Goal: Find specific fact: Find specific fact

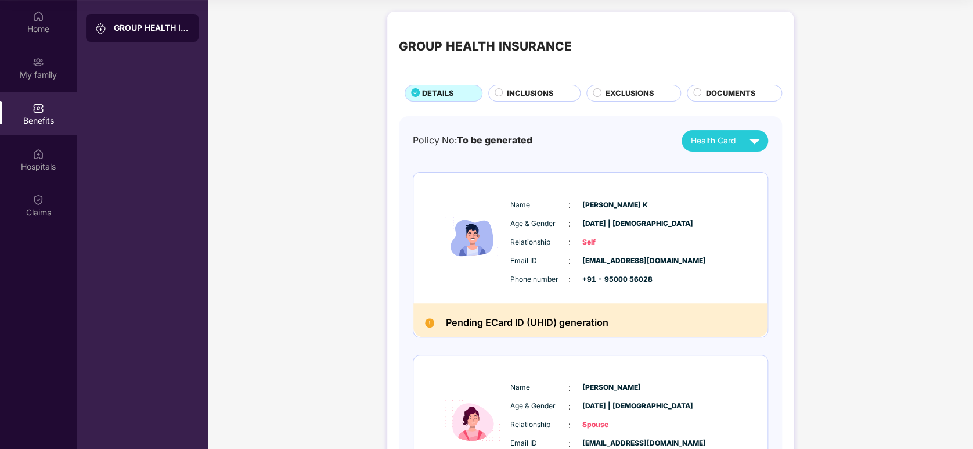
scroll to position [507, 0]
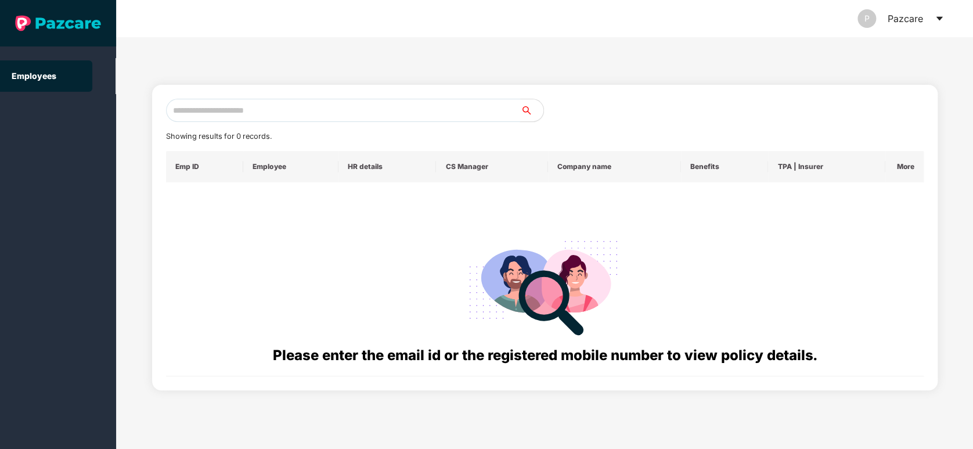
click at [232, 109] on input "text" at bounding box center [343, 110] width 355 height 23
paste input "**********"
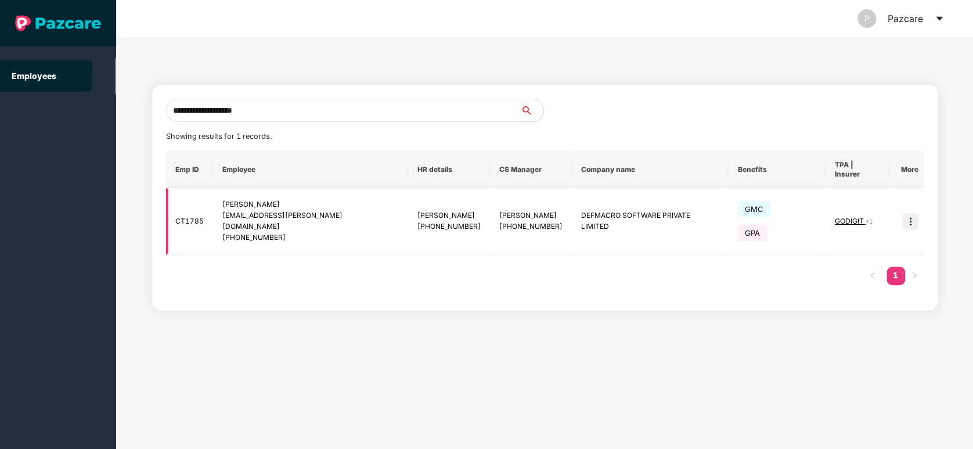
type input "**********"
click at [906, 213] on img at bounding box center [910, 221] width 16 height 16
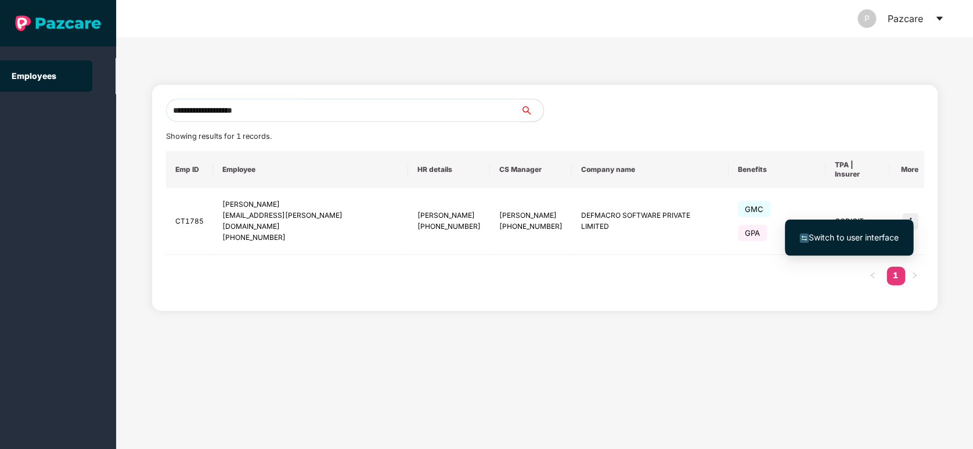
click at [874, 237] on span "Switch to user interface" at bounding box center [853, 237] width 90 height 10
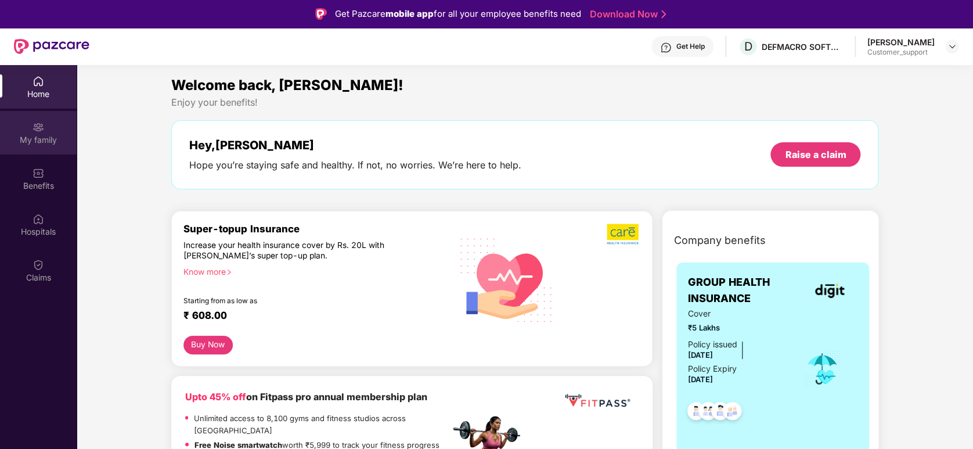
click at [38, 135] on div "My family" at bounding box center [38, 140] width 77 height 12
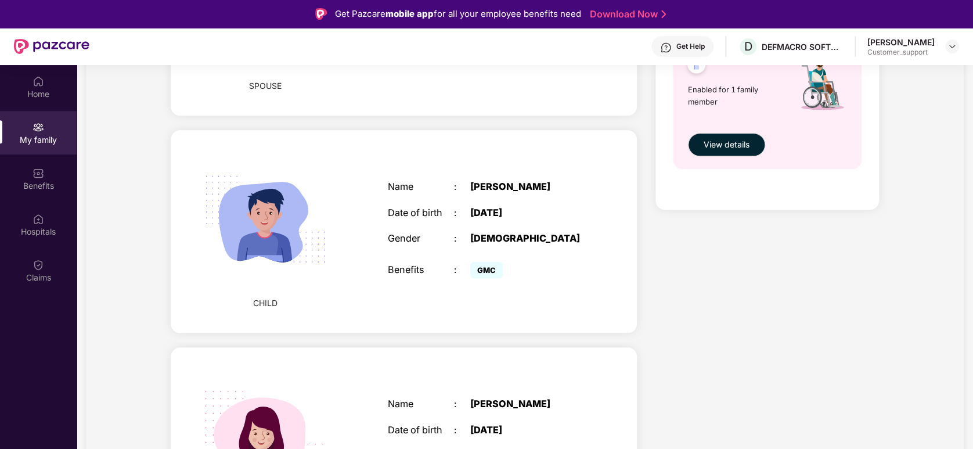
scroll to position [541, 0]
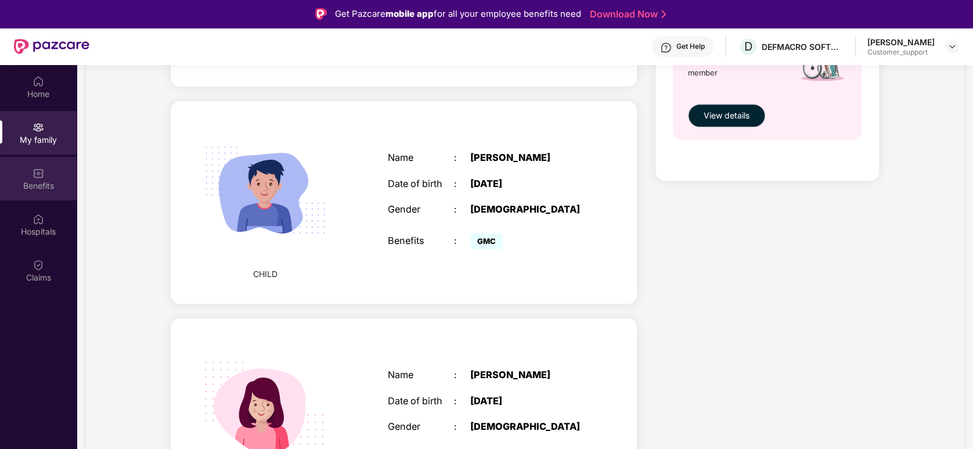
click at [41, 169] on img at bounding box center [38, 173] width 12 height 12
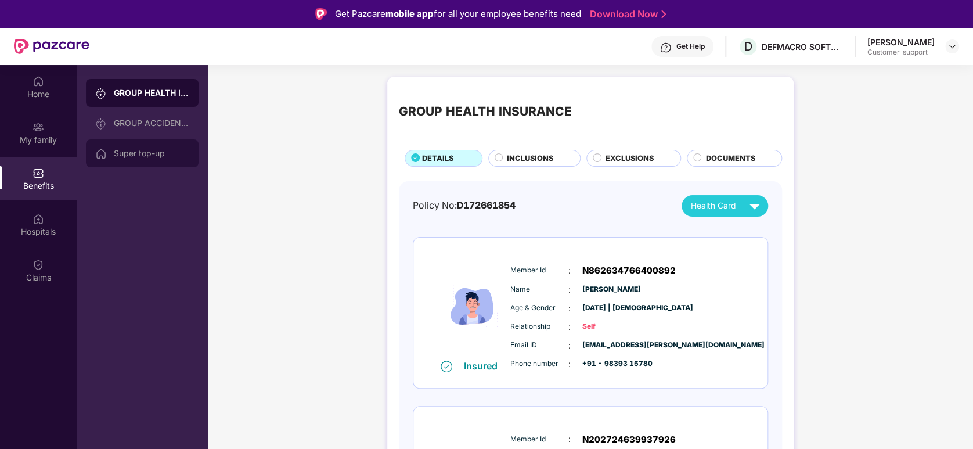
click at [142, 147] on div "Super top-up" at bounding box center [142, 153] width 113 height 28
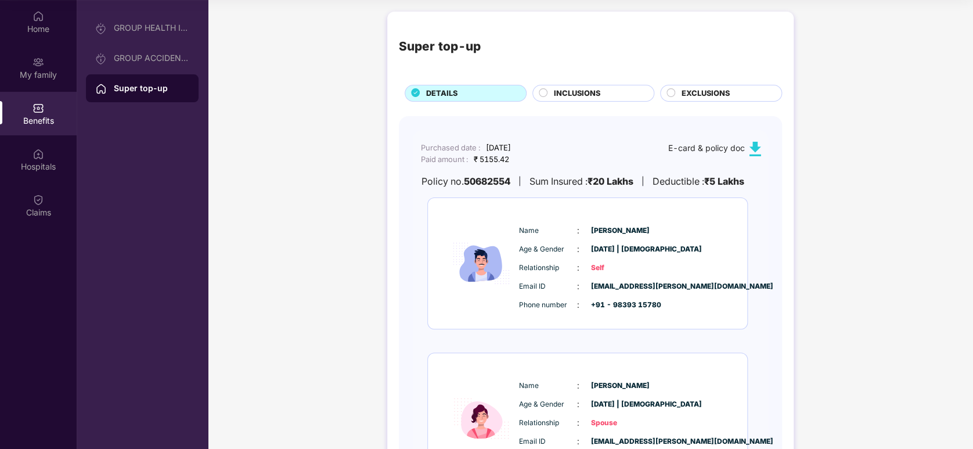
drag, startPoint x: 467, startPoint y: 180, endPoint x: 522, endPoint y: 180, distance: 55.7
click at [522, 180] on div "Policy no. 50682554 | Sum Insured : ₹20 Lakhs | Deductible : ₹5 Lakhs" at bounding box center [587, 181] width 349 height 15
copy div "Policy no. 50682554"
click at [526, 214] on div "Name : [PERSON_NAME] Age & Gender : [DATE] | [DEMOGRAPHIC_DATA] Relationship : …" at bounding box center [587, 263] width 319 height 131
click at [487, 179] on b "50682554" at bounding box center [487, 181] width 46 height 15
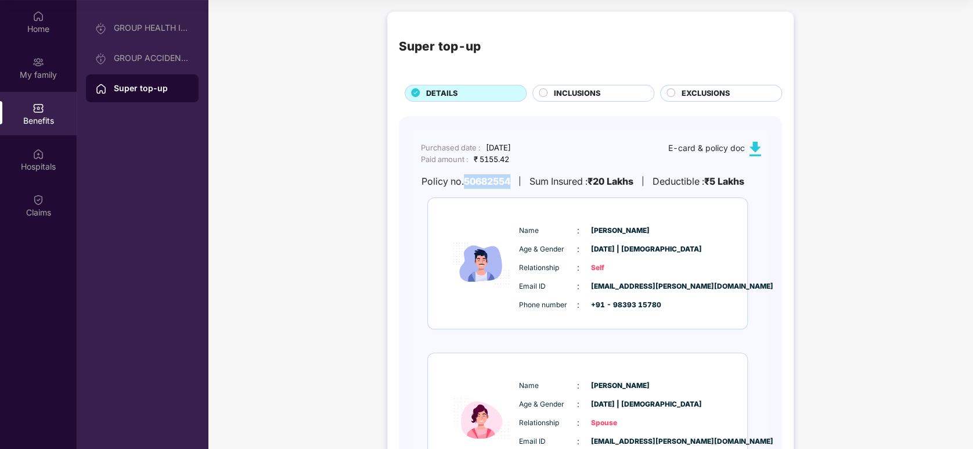
click at [487, 179] on b "50682554" at bounding box center [487, 181] width 46 height 15
copy b "50682554"
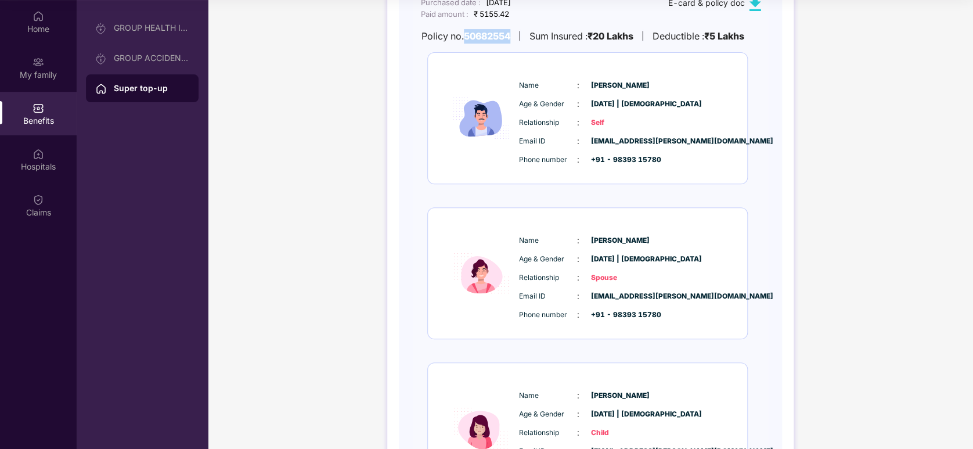
scroll to position [154, 0]
